Goal: Task Accomplishment & Management: Use online tool/utility

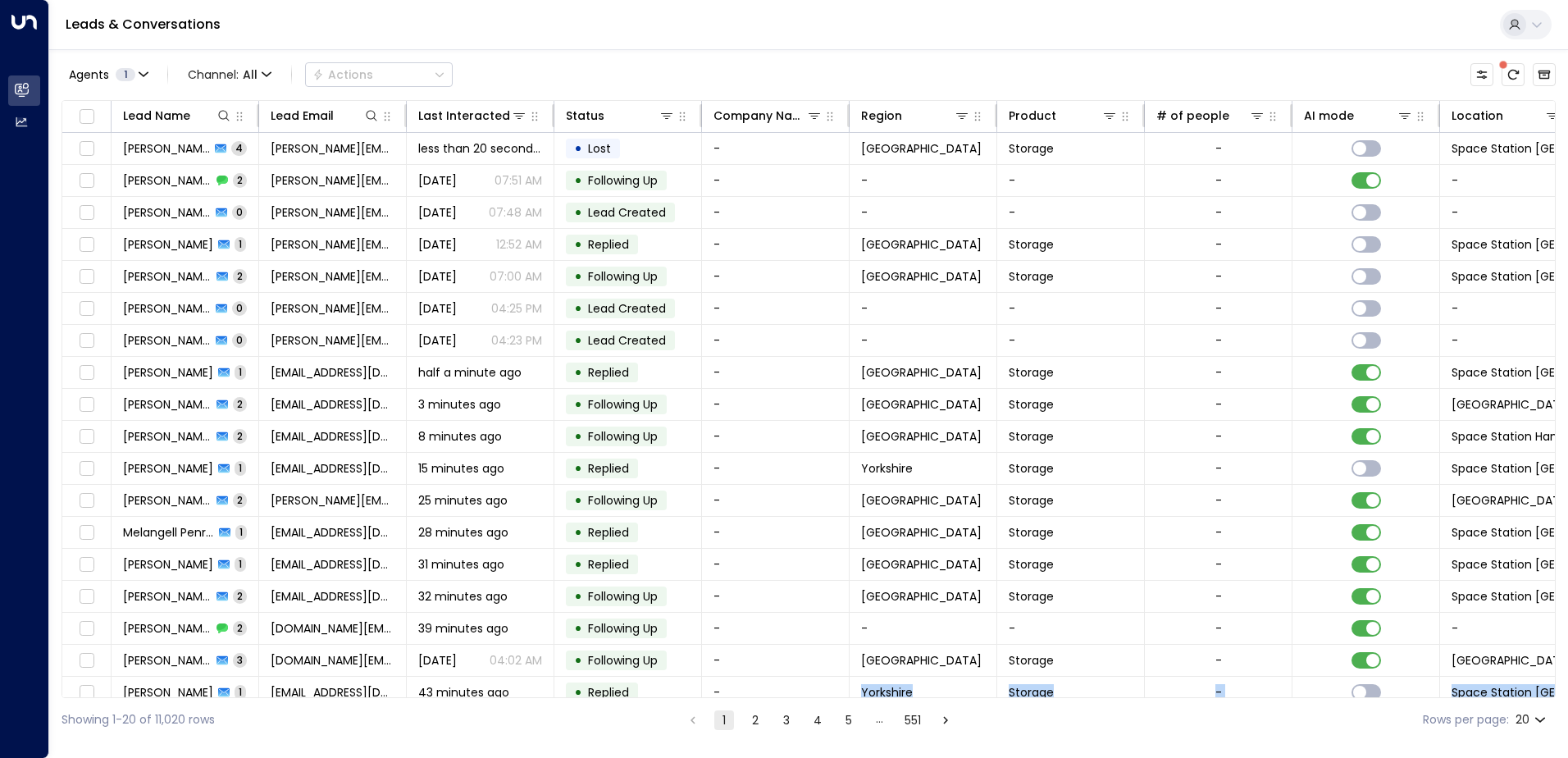
scroll to position [80, 0]
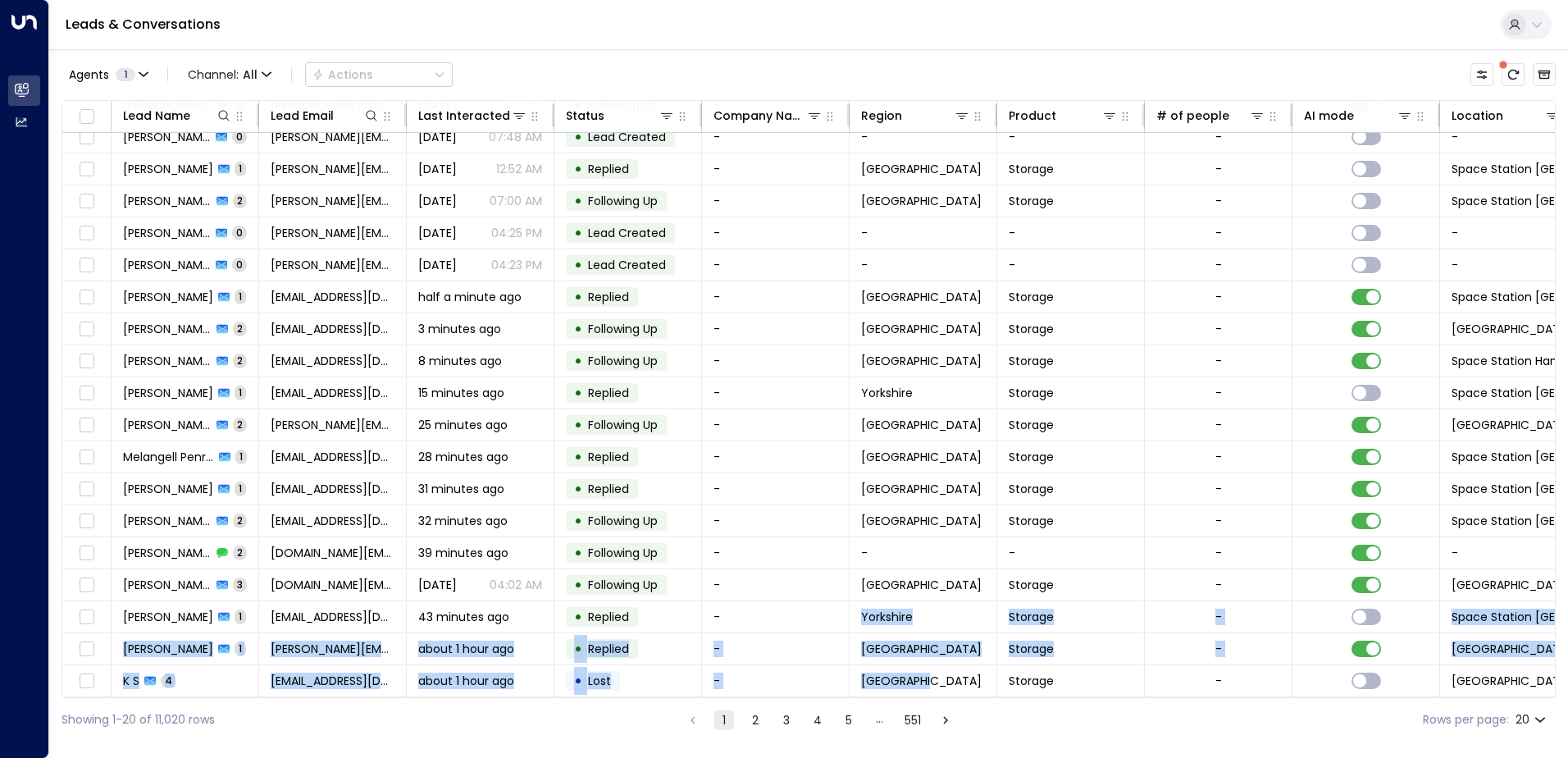
drag, startPoint x: 840, startPoint y: 697, endPoint x: 971, endPoint y: 695, distance: 131.0
click at [971, 695] on div "Lead Name Lead Email Last Interacted Status Company Name Region Product # of pe…" at bounding box center [809, 399] width 1494 height 598
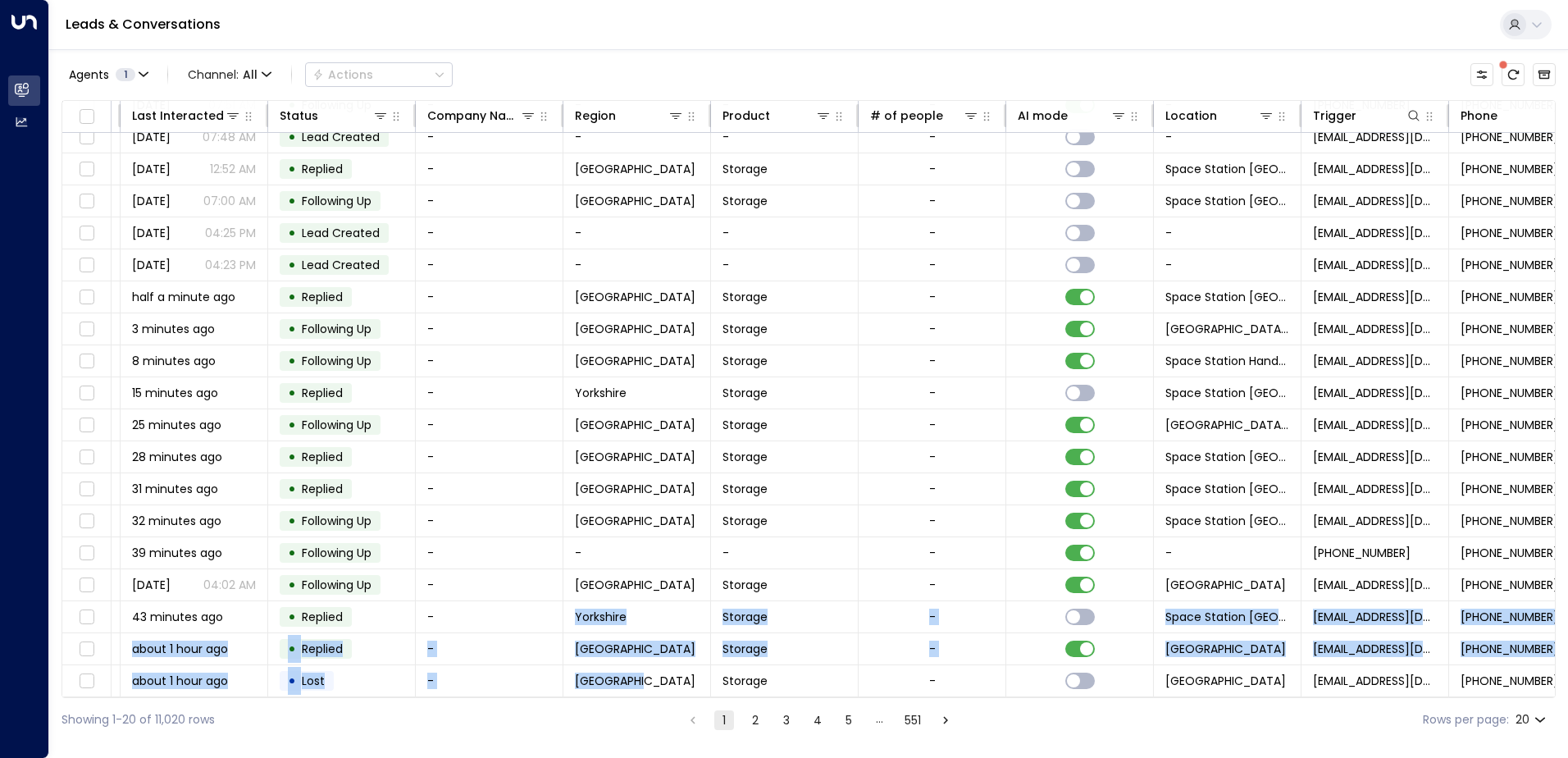
scroll to position [80, 294]
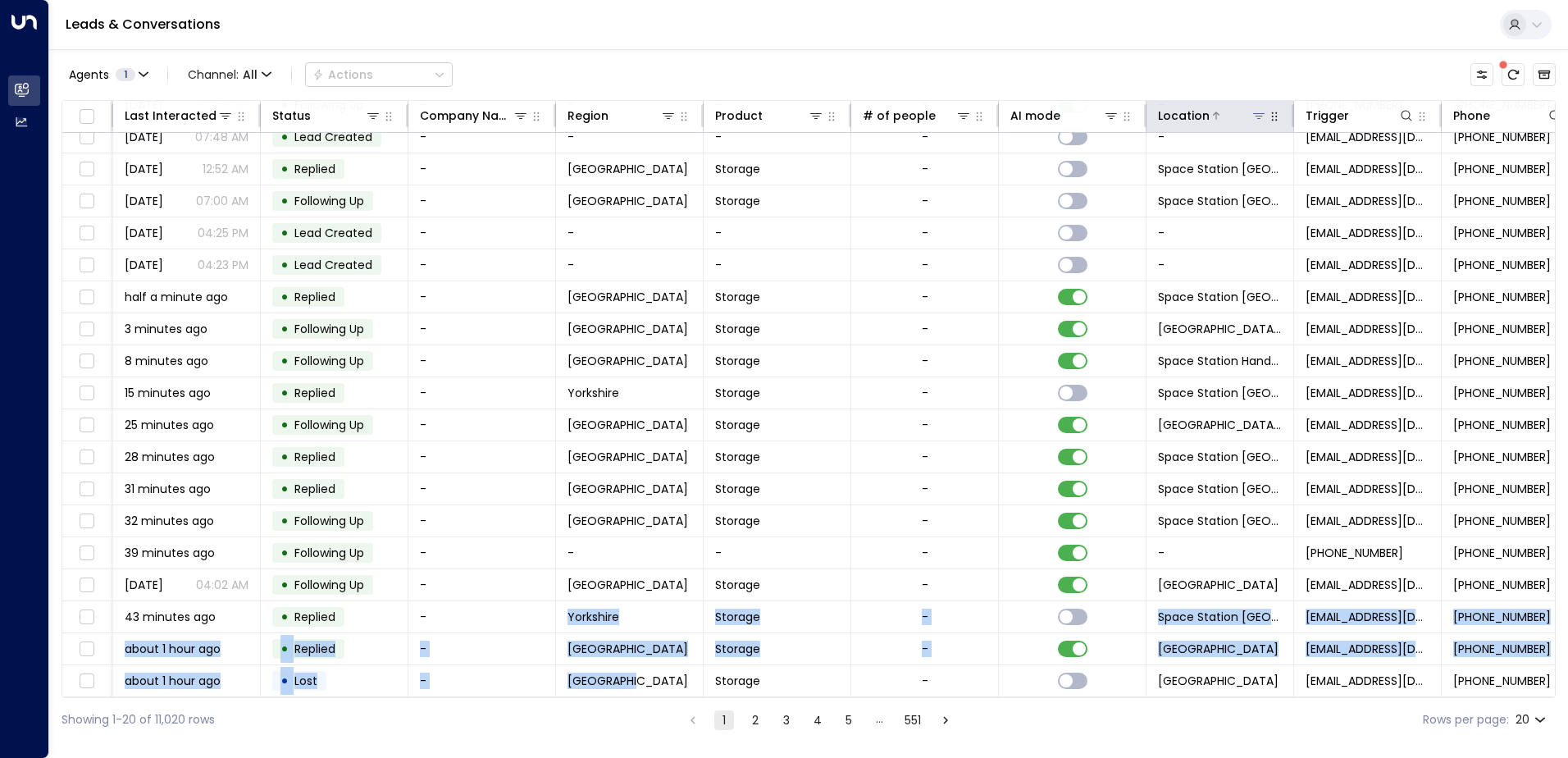
click at [1256, 115] on icon at bounding box center [1259, 115] width 13 height 13
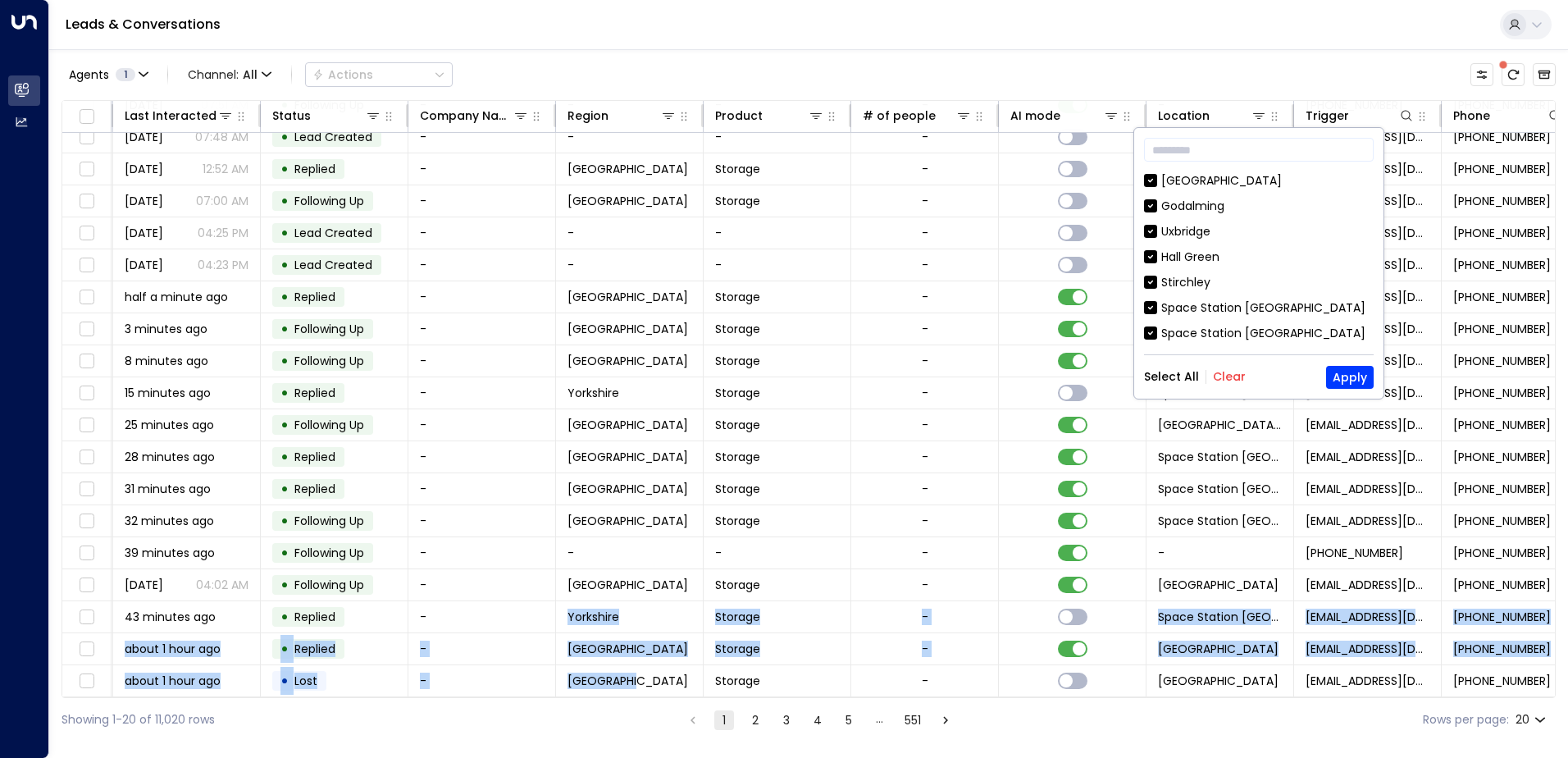
click at [1232, 374] on button "Clear" at bounding box center [1230, 376] width 33 height 13
click at [1341, 377] on button "Apply" at bounding box center [1351, 376] width 48 height 23
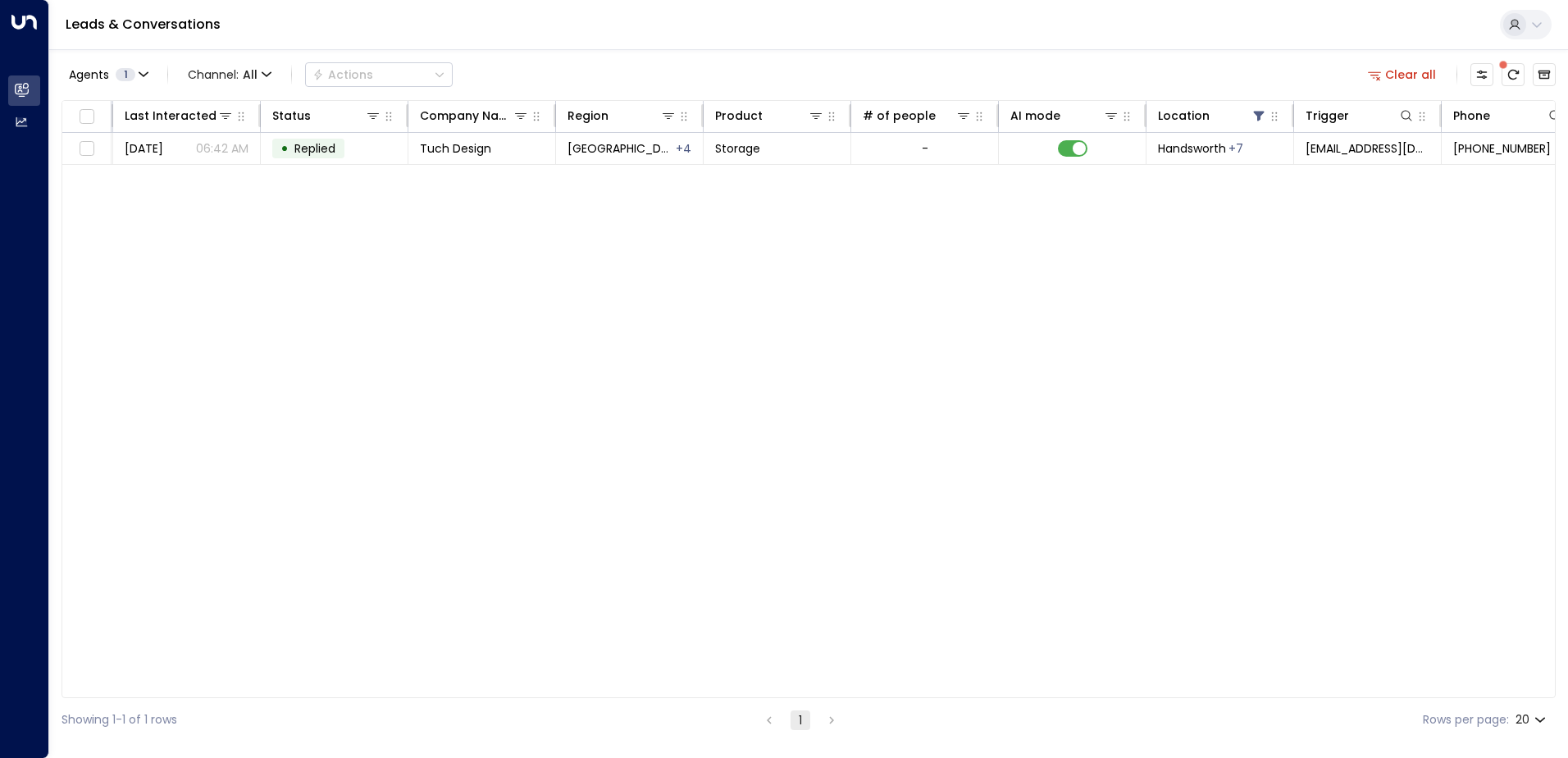
scroll to position [0, 294]
click at [1256, 115] on icon at bounding box center [1259, 115] width 13 height 13
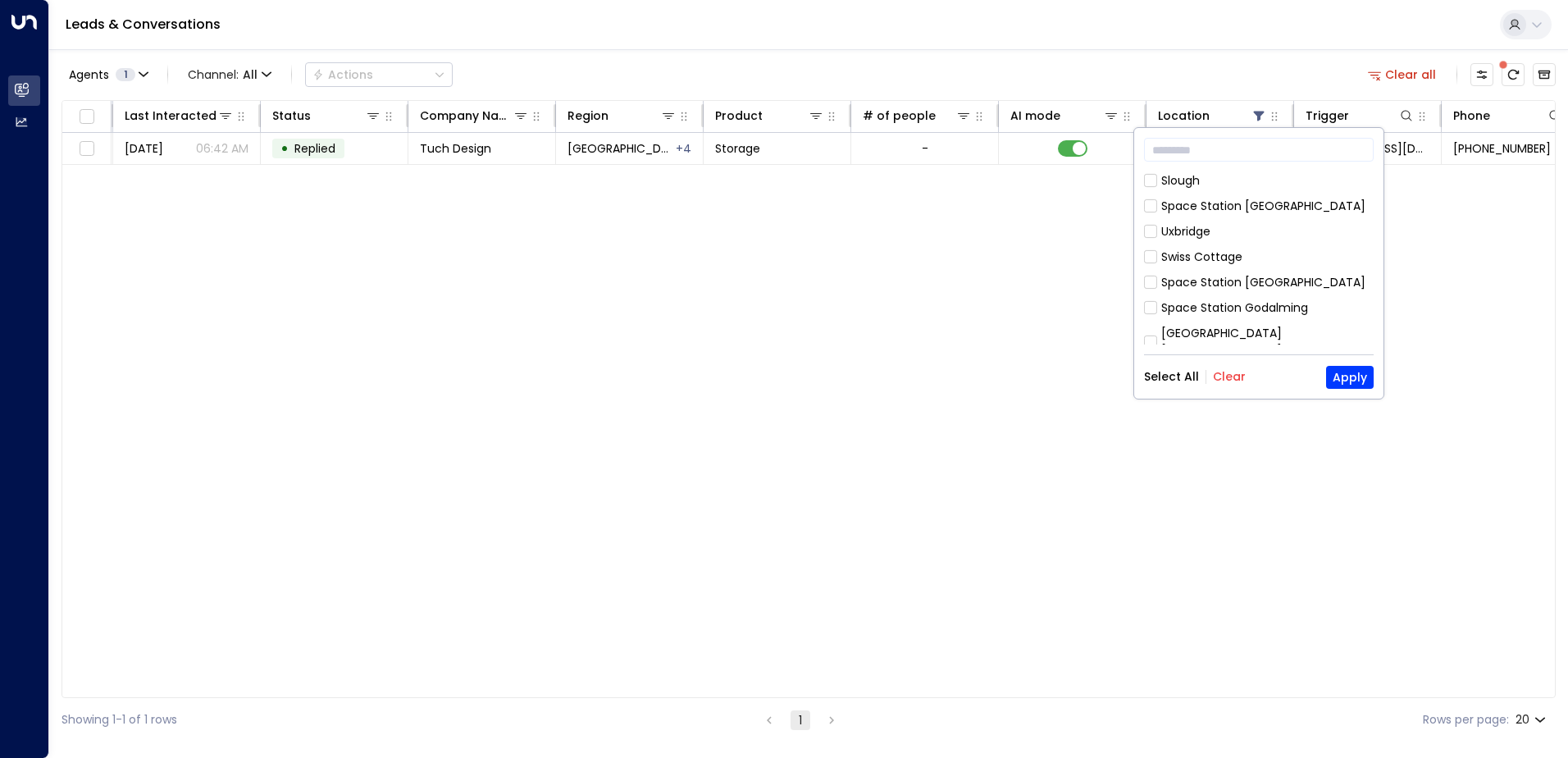
click at [1223, 375] on button "Clear" at bounding box center [1230, 376] width 33 height 13
click at [1357, 376] on button "Apply" at bounding box center [1351, 376] width 48 height 23
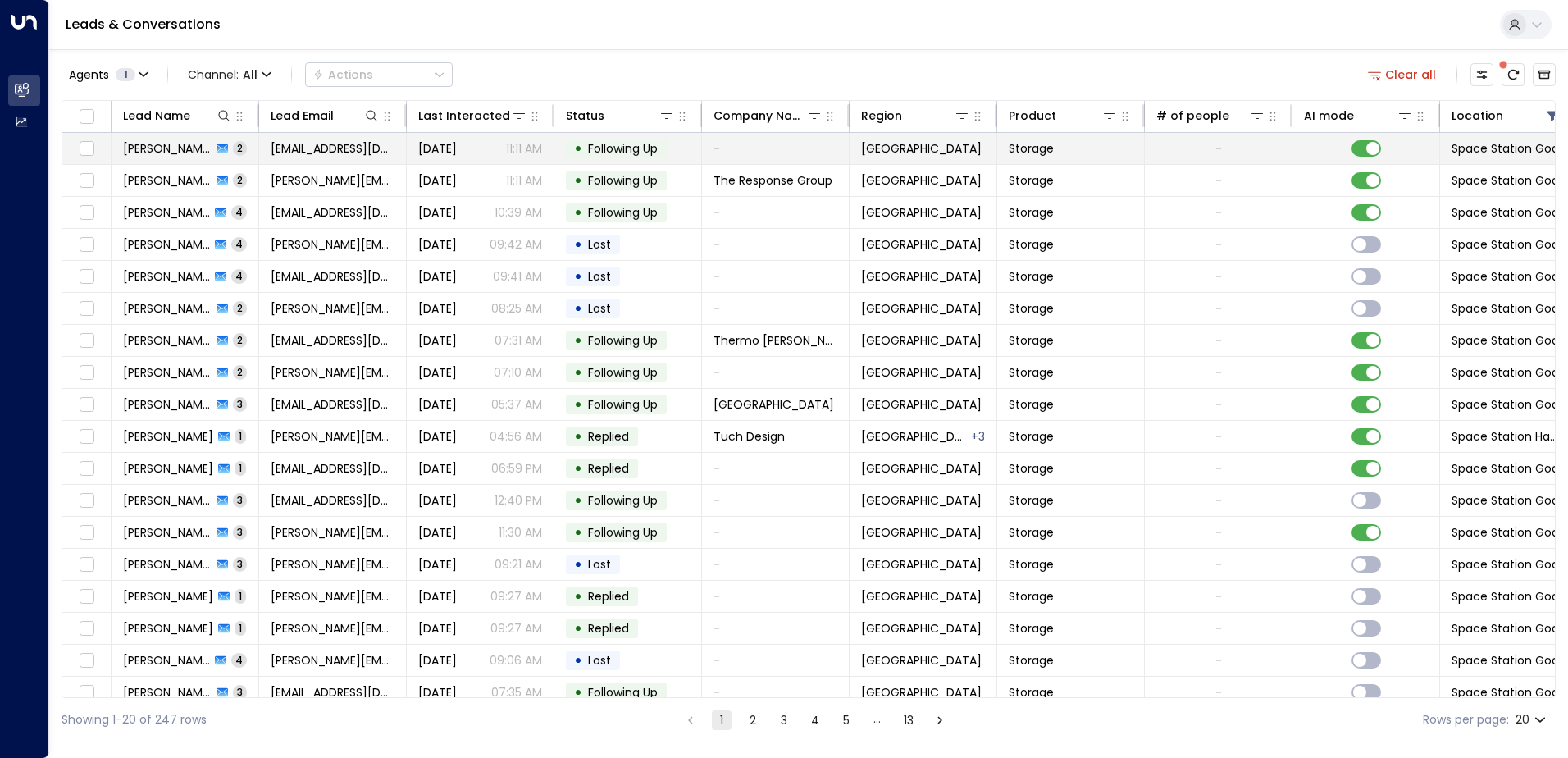
click at [606, 148] on span "Following Up" at bounding box center [622, 148] width 69 height 16
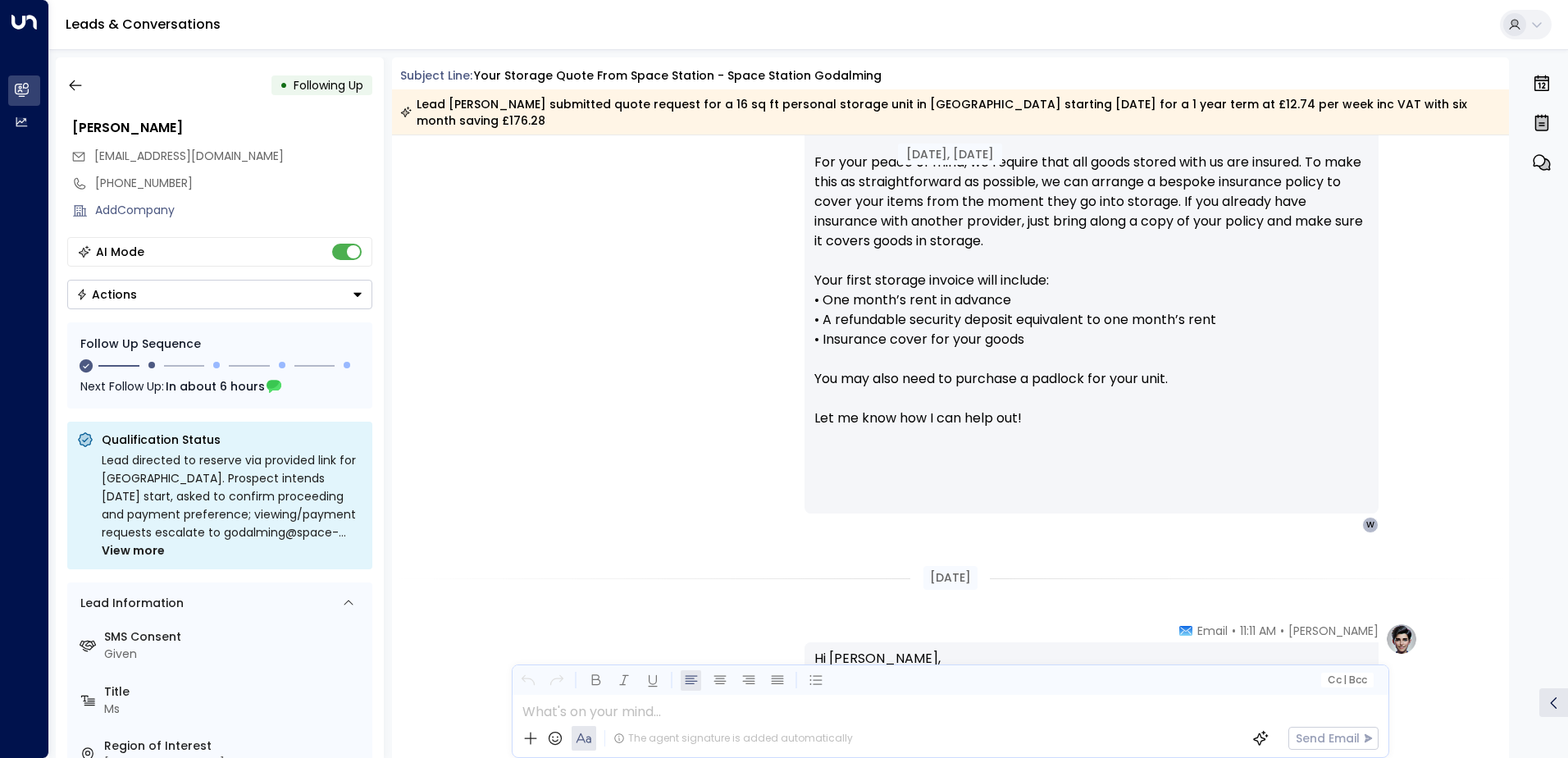
scroll to position [884, 0]
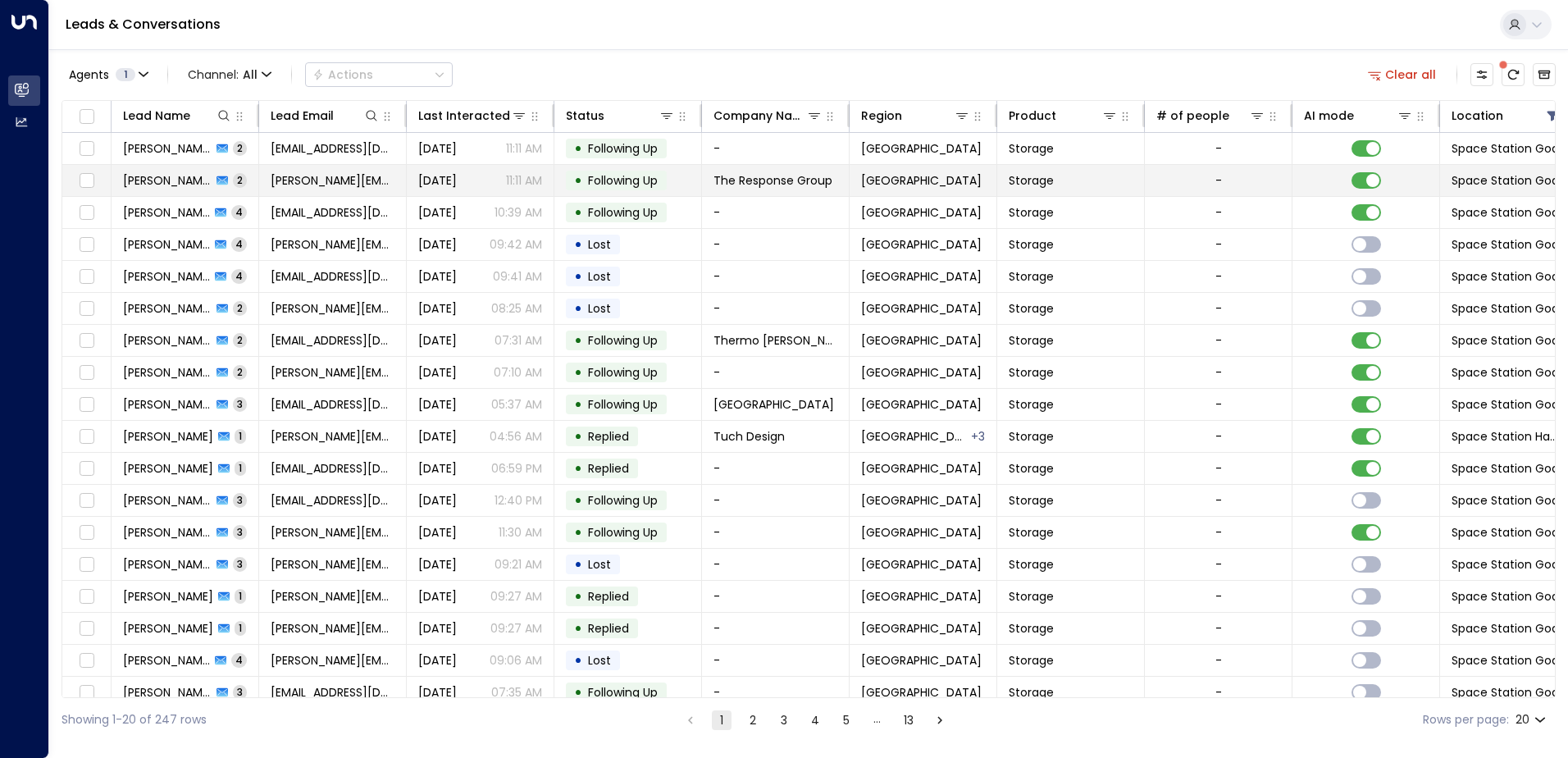
click at [583, 178] on span "Following Up" at bounding box center [622, 180] width 81 height 16
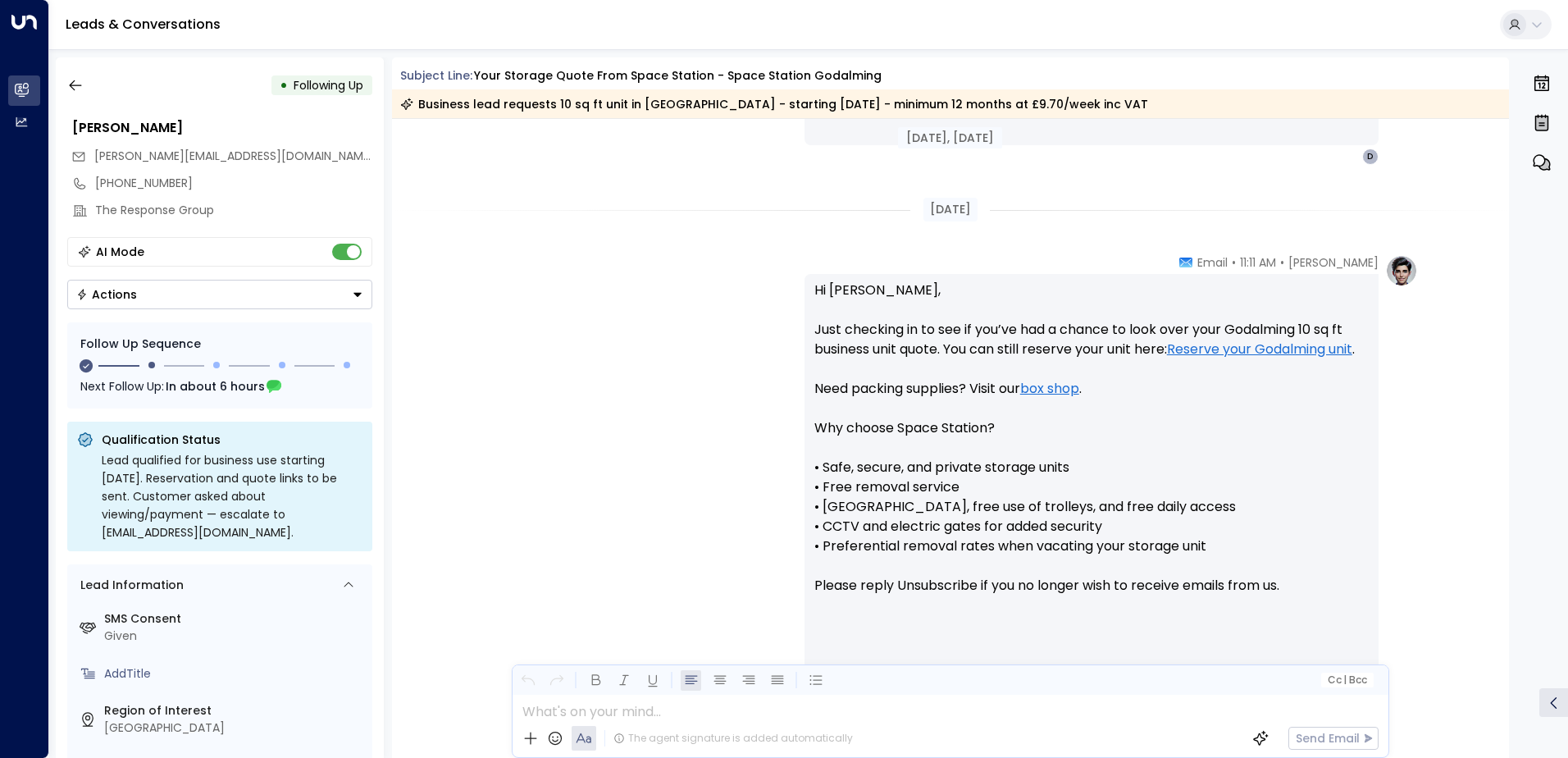
scroll to position [1438, 0]
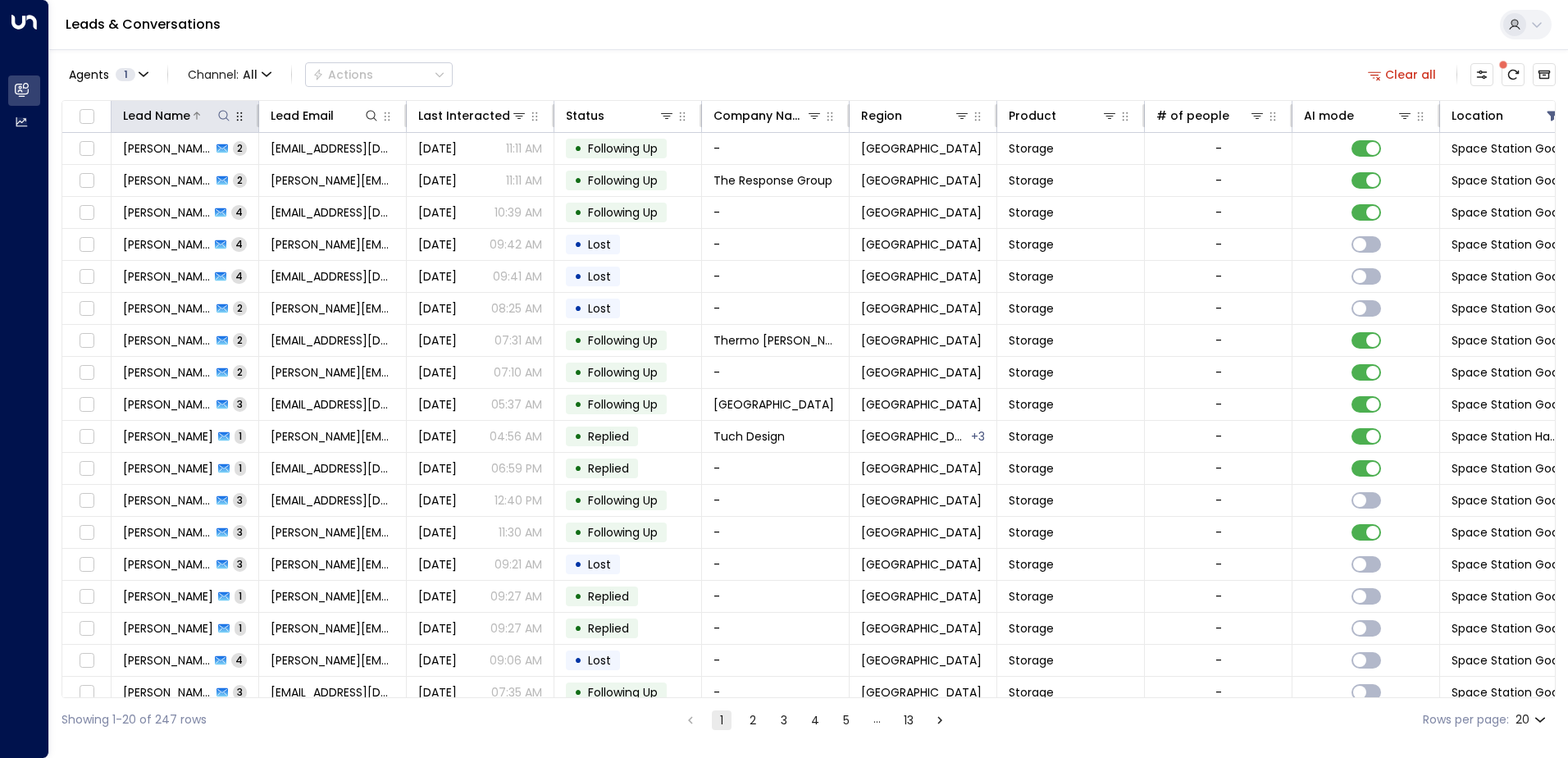
click at [224, 117] on icon at bounding box center [223, 115] width 13 height 13
type input "*******"
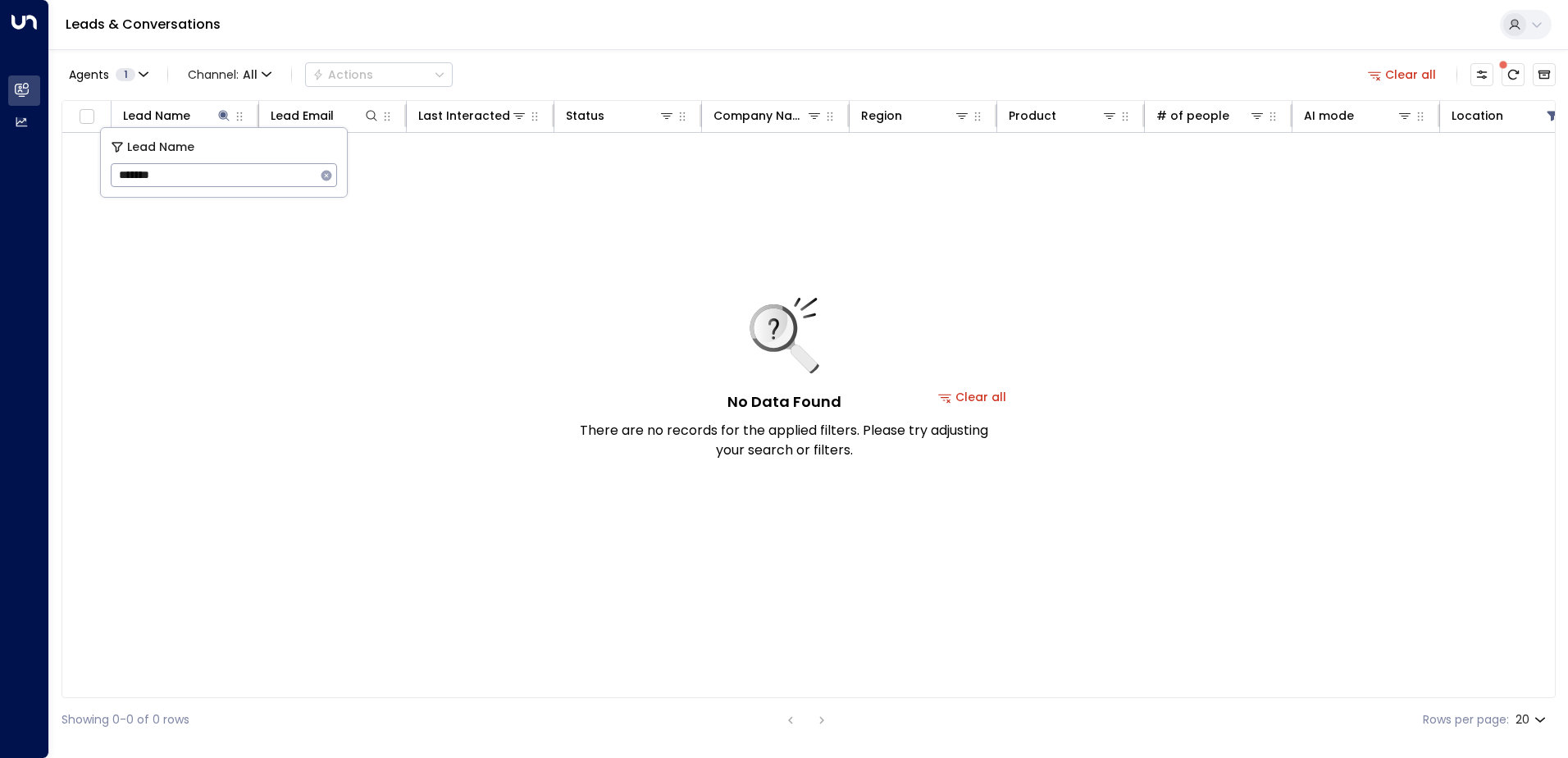
click at [321, 174] on icon "button" at bounding box center [326, 175] width 13 height 13
